Goal: Information Seeking & Learning: Learn about a topic

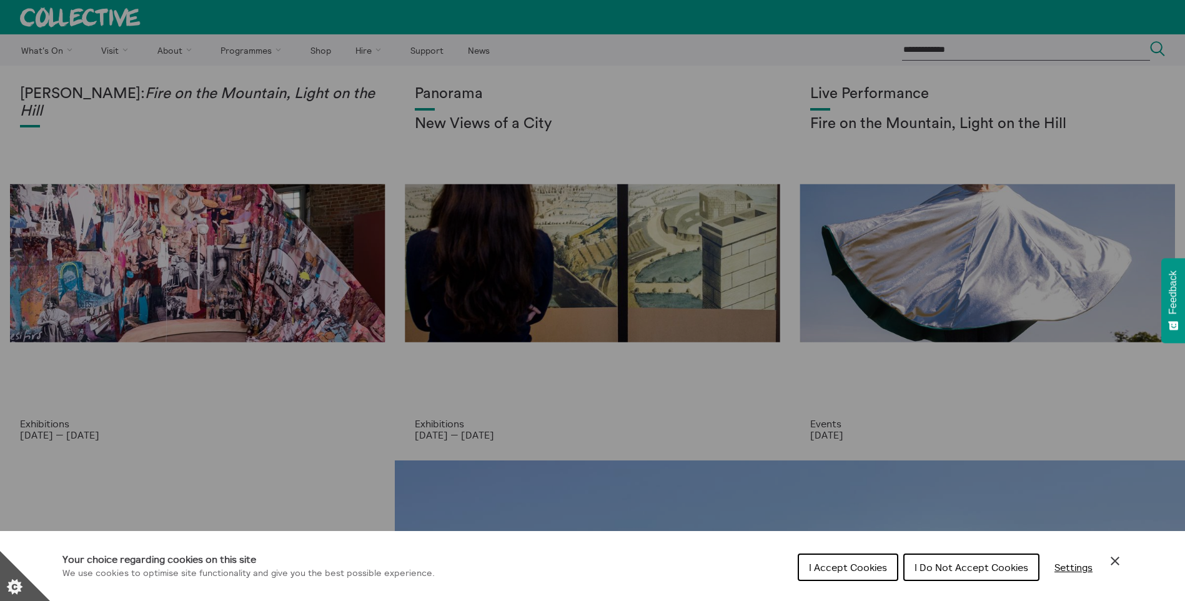
click at [995, 573] on span "I Do Not Accept Cookies" at bounding box center [972, 567] width 114 height 12
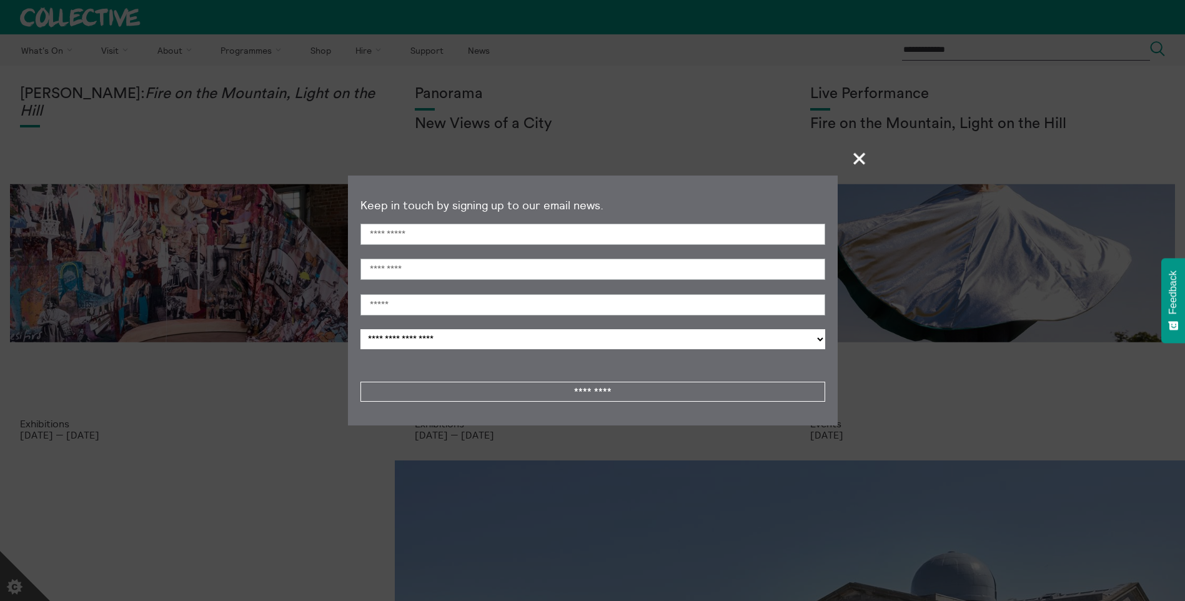
click at [859, 156] on span "+" at bounding box center [860, 158] width 37 height 37
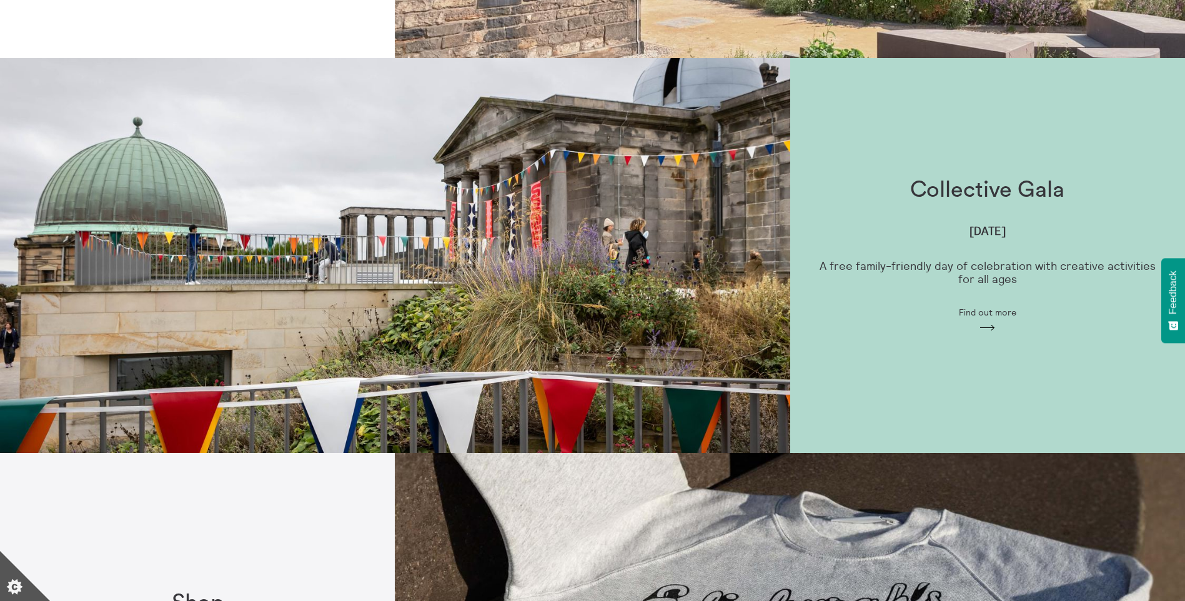
scroll to position [747, 0]
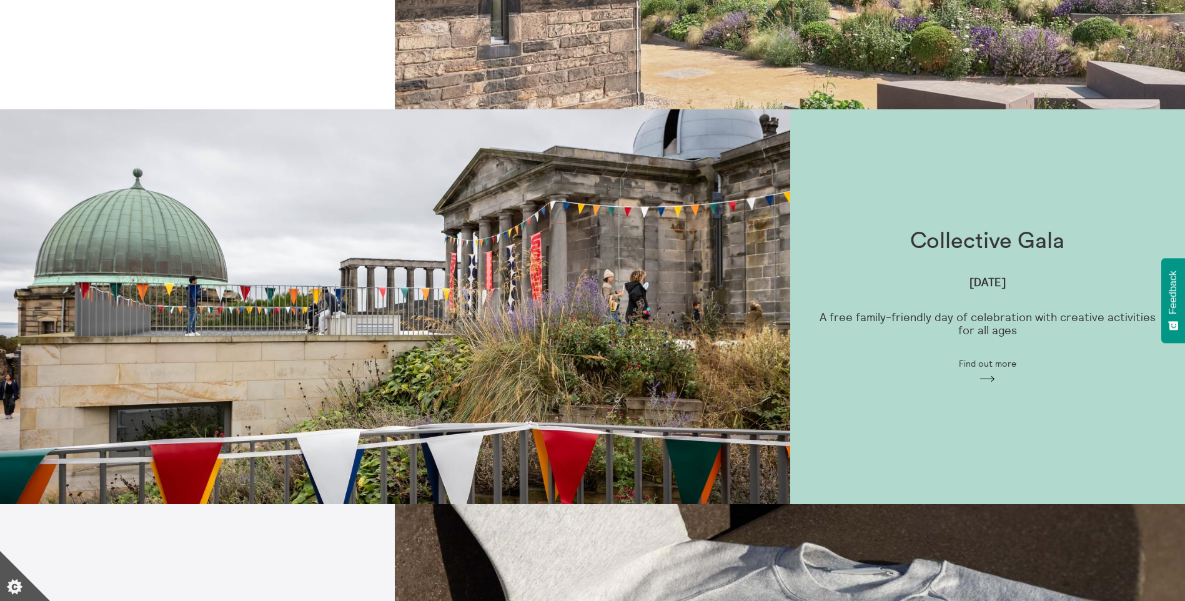
click at [907, 235] on div "Collective Gala Sunday 7 September A free family-friendly day of celebration wi…" at bounding box center [987, 307] width 395 height 196
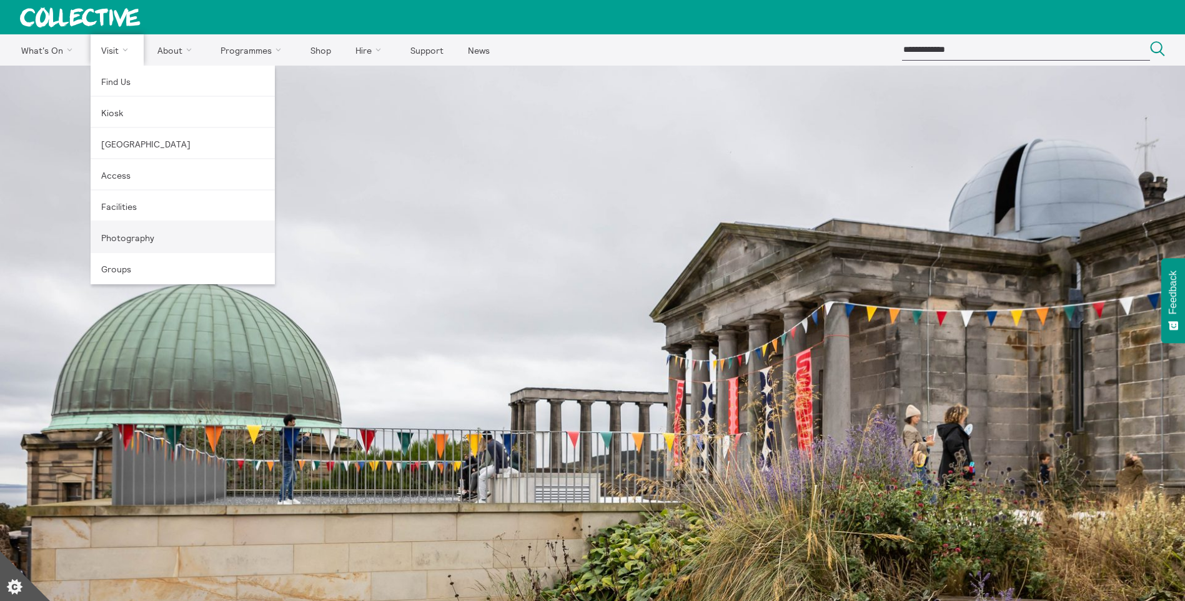
click at [136, 235] on link "Photography" at bounding box center [183, 237] width 184 height 31
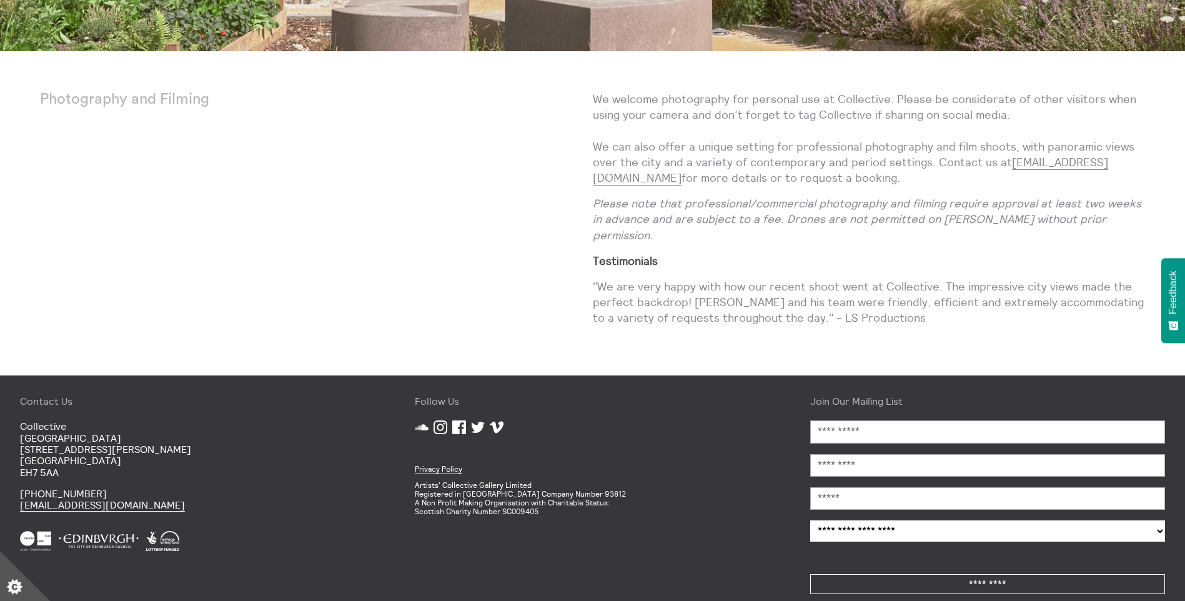
scroll to position [525, 0]
